Goal: Transaction & Acquisition: Subscribe to service/newsletter

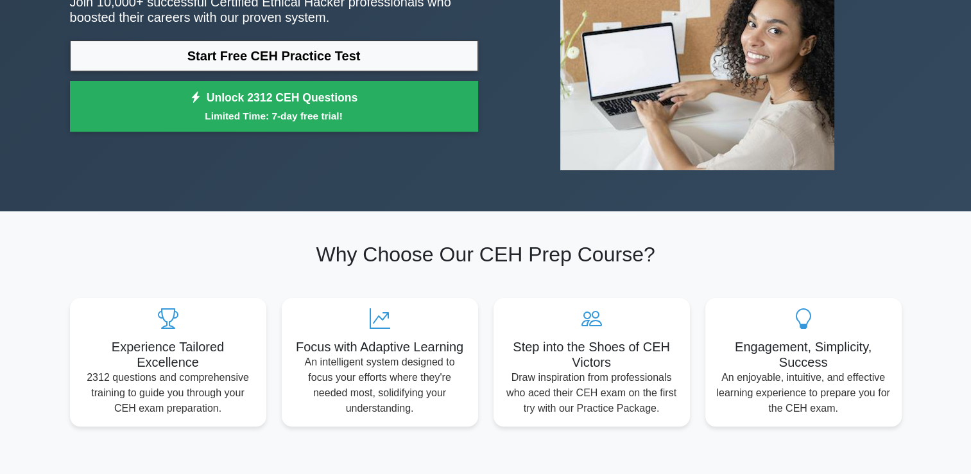
scroll to position [257, 0]
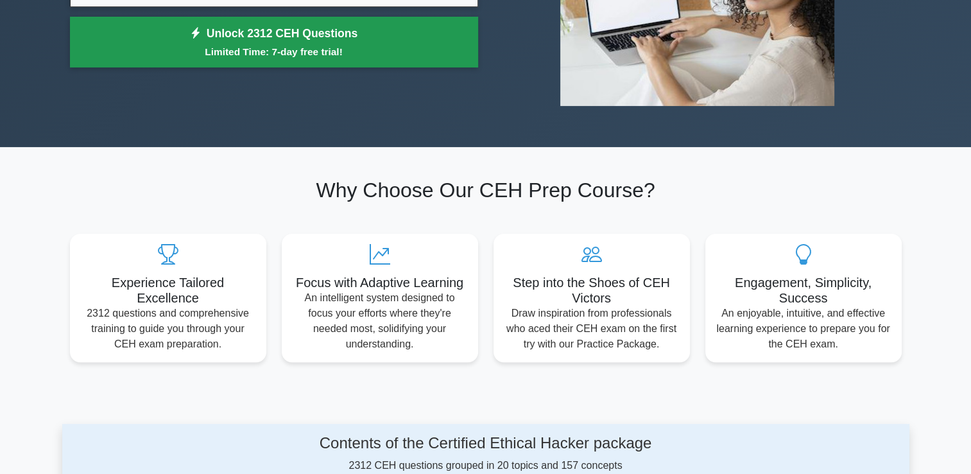
click at [421, 49] on small "Limited Time: 7-day free trial!" at bounding box center [274, 51] width 376 height 15
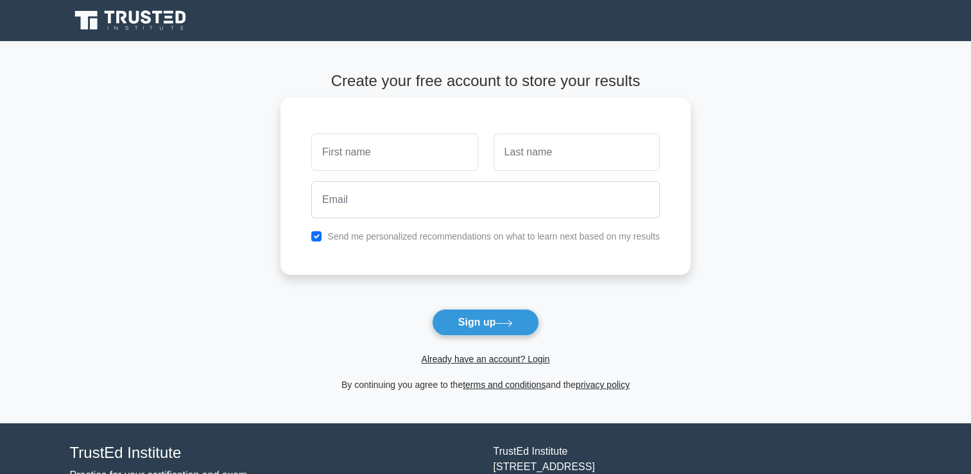
click at [444, 167] on input "text" at bounding box center [394, 152] width 166 height 37
type input "unknown"
click at [539, 157] on input "text" at bounding box center [577, 152] width 166 height 37
type input "unknown"
click at [449, 243] on div "Send me personalized recommendations on what to learn next based on my results" at bounding box center [486, 236] width 364 height 15
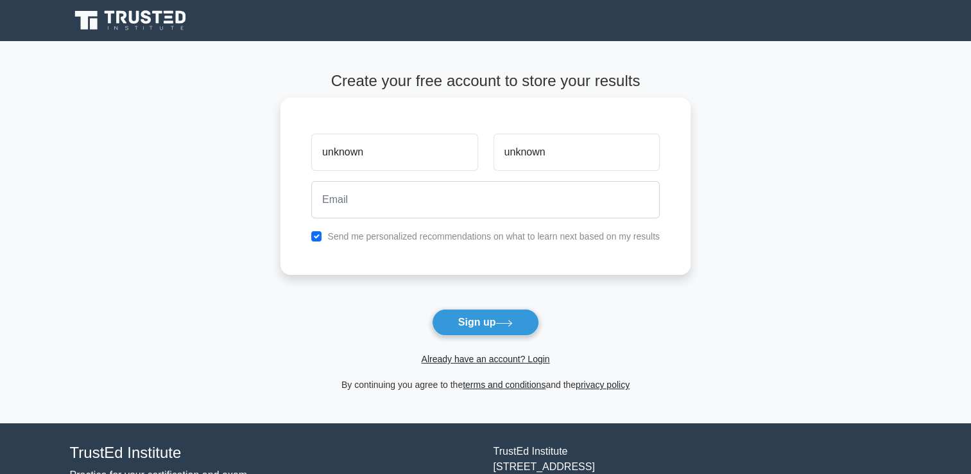
click at [447, 240] on label "Send me personalized recommendations on what to learn next based on my results" at bounding box center [493, 236] width 333 height 10
click at [316, 237] on input "checkbox" at bounding box center [316, 236] width 10 height 10
checkbox input "false"
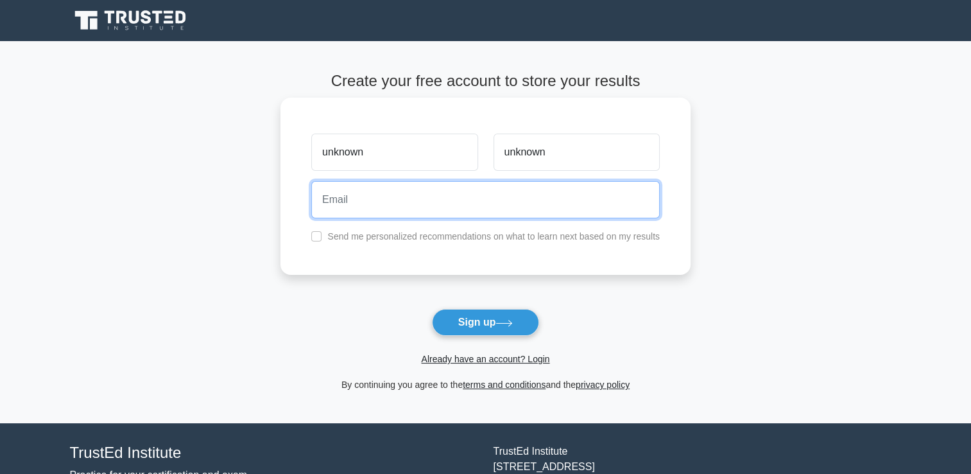
click at [357, 199] on input "email" at bounding box center [485, 199] width 349 height 37
type input "fesutorihhi@gmail.com"
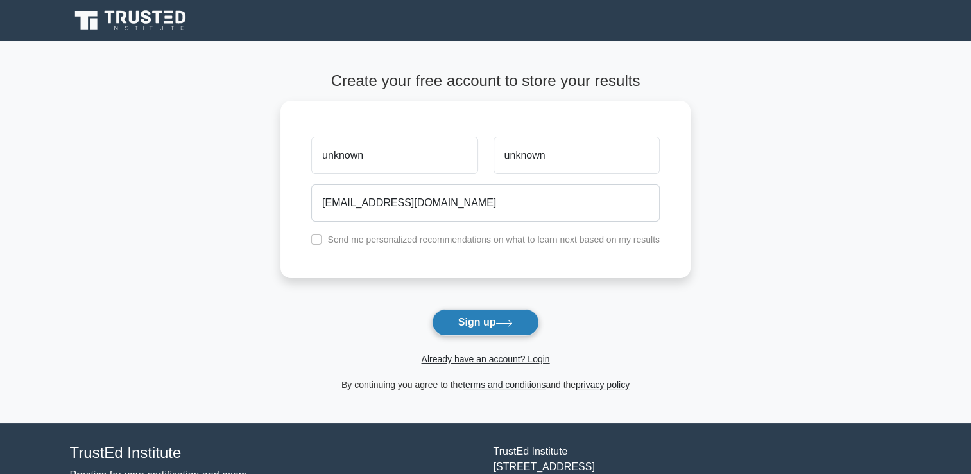
click at [479, 314] on button "Sign up" at bounding box center [486, 322] width 108 height 27
